Goal: Transaction & Acquisition: Purchase product/service

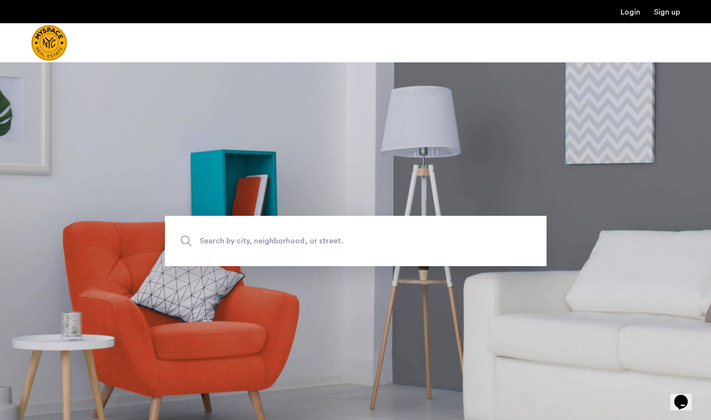
click at [67, 46] on img "Cazamio Logo" at bounding box center [49, 43] width 36 height 36
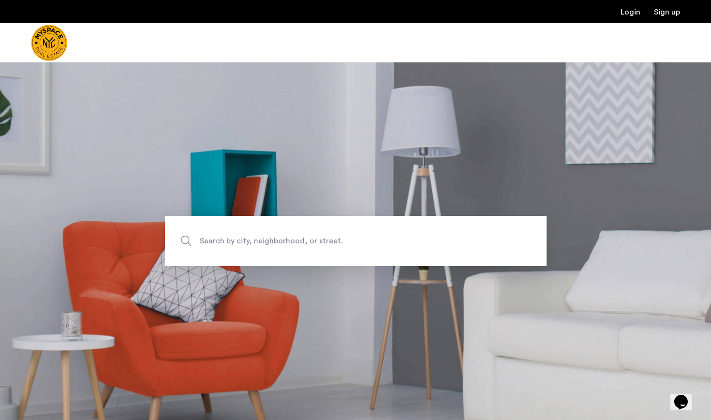
click at [67, 46] on img "Cazamio Logo" at bounding box center [49, 43] width 36 height 36
click at [219, 241] on span "Search by city, neighborhood, or street." at bounding box center [333, 241] width 267 height 13
click at [219, 241] on input "Search by city, neighborhood, or street." at bounding box center [356, 241] width 382 height 50
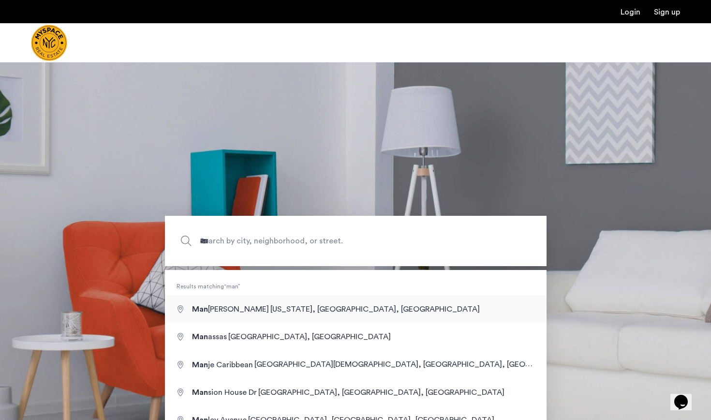
type input "**********"
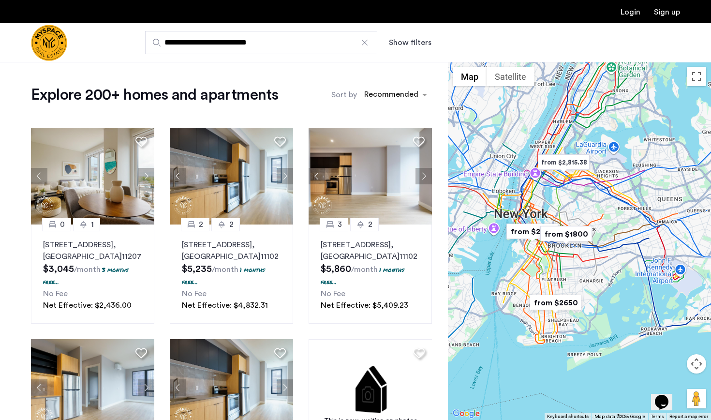
click at [407, 41] on button "Show filters" at bounding box center [410, 43] width 43 height 12
